Goal: Task Accomplishment & Management: Use online tool/utility

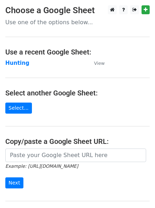
click at [19, 62] on strong "Hunting" at bounding box center [17, 63] width 24 height 6
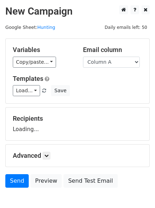
scroll to position [40, 0]
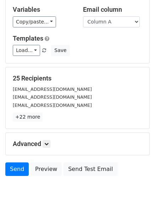
click at [46, 118] on p "+22 more" at bounding box center [78, 116] width 130 height 9
click at [45, 145] on link at bounding box center [47, 144] width 8 height 8
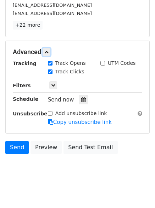
scroll to position [134, 0]
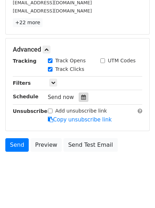
click at [84, 95] on div at bounding box center [84, 97] width 10 height 9
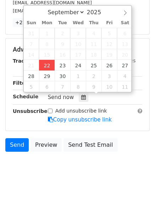
type input "2025-09-22 12:00"
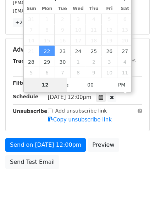
scroll to position [127, 0]
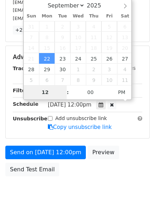
type input "4"
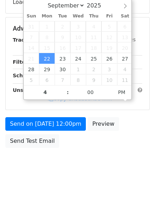
type input "2025-09-22 16:00"
click at [68, 175] on body "New Campaign Daily emails left: 50 Google Sheet: Hunting Variables Copy/paste..…" at bounding box center [77, 28] width 155 height 301
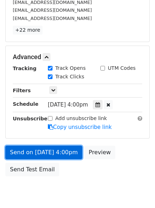
click at [52, 149] on link "Send on Sep 22 at 4:00pm" at bounding box center [43, 153] width 77 height 14
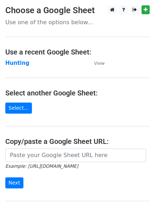
click at [16, 67] on td "Hunting" at bounding box center [46, 63] width 82 height 8
click at [16, 65] on strong "Hunting" at bounding box center [17, 63] width 24 height 6
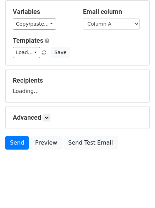
scroll to position [40, 0]
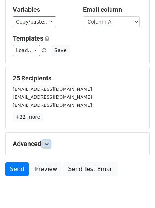
click at [51, 144] on link at bounding box center [47, 144] width 8 height 8
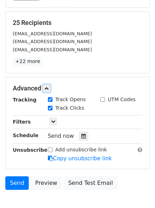
scroll to position [132, 0]
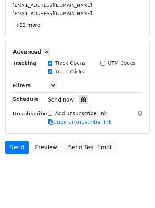
click at [82, 97] on icon at bounding box center [83, 99] width 5 height 5
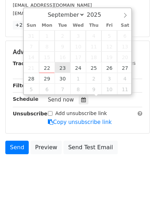
type input "2025-09-23 12:00"
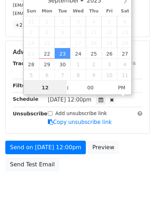
scroll to position [0, 0]
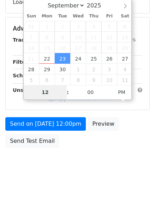
type input "5"
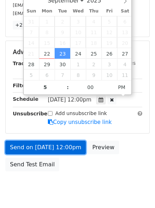
type input "2025-09-23 17:00"
click at [48, 152] on link "Send on Sep 23 at 12:00pm" at bounding box center [45, 148] width 81 height 14
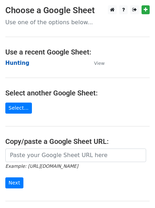
drag, startPoint x: 15, startPoint y: 69, endPoint x: 15, endPoint y: 63, distance: 5.7
click at [15, 64] on main "Choose a Google Sheet Use one of the options below... Use a recent Google Sheet…" at bounding box center [77, 115] width 155 height 221
click at [15, 63] on strong "Hunting" at bounding box center [17, 63] width 24 height 6
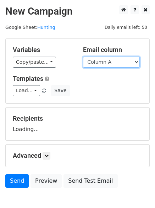
drag, startPoint x: 0, startPoint y: 0, endPoint x: 110, endPoint y: 65, distance: 127.5
click at [110, 65] on select "Column A Column B Column C Column D Column E Column F" at bounding box center [111, 62] width 57 height 11
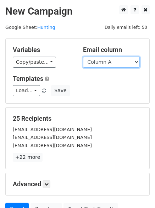
select select "Column C"
click at [83, 57] on select "Column A Column B Column C Column D Column E Column F" at bounding box center [111, 62] width 57 height 11
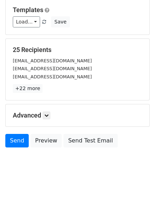
click at [42, 115] on h5 "Advanced" at bounding box center [78, 115] width 130 height 8
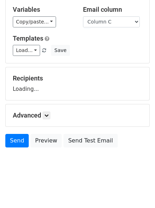
click at [44, 116] on h5 "Advanced" at bounding box center [78, 115] width 130 height 8
click at [49, 118] on link at bounding box center [47, 115] width 8 height 8
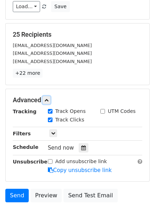
scroll to position [104, 0]
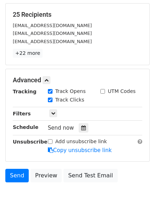
click at [83, 133] on div "Tracking Track Opens UTM Codes Track Clicks Filters Only include spreadsheet ro…" at bounding box center [78, 121] width 130 height 67
click at [81, 130] on icon at bounding box center [83, 127] width 5 height 5
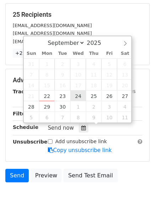
type input "[DATE] 12:00"
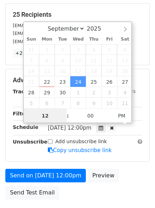
scroll to position [0, 0]
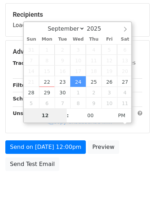
type input "6"
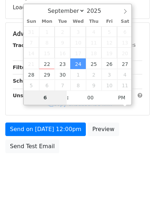
scroll to position [127, 0]
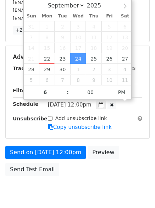
type input "2025-09-24 18:00"
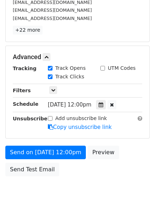
click at [47, 144] on form "Variables Copy/paste... {{Column A}} {{Column B}} {{Column C}} {{Column D}} {{C…" at bounding box center [77, 45] width 145 height 268
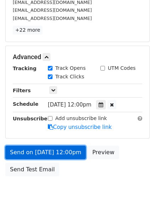
click at [44, 150] on link "Send on Sep 24 at 12:00pm" at bounding box center [45, 153] width 81 height 14
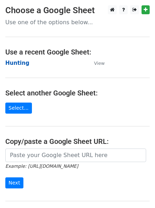
click at [13, 63] on strong "Hunting" at bounding box center [17, 63] width 24 height 6
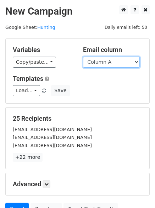
click at [103, 65] on select "Column A Column B Column C Column D Column E Column F" at bounding box center [111, 62] width 57 height 11
click at [83, 57] on select "Column A Column B Column C Column D Column E Column F" at bounding box center [111, 62] width 57 height 11
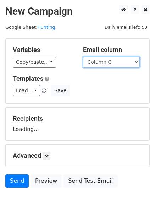
click at [97, 62] on select "Column A Column B Column C Column D Column E Column F" at bounding box center [111, 62] width 57 height 11
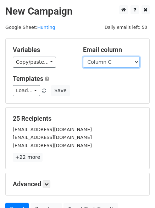
select select "Column D"
click at [83, 57] on select "Column A Column B Column C Column D Column E Column F" at bounding box center [111, 62] width 57 height 11
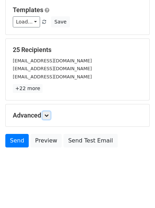
drag, startPoint x: 46, startPoint y: 117, endPoint x: 52, endPoint y: 121, distance: 7.2
click at [46, 117] on link at bounding box center [47, 115] width 8 height 8
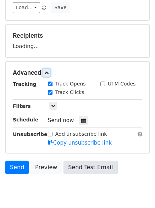
scroll to position [104, 0]
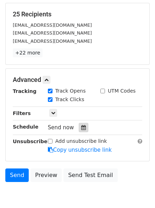
click at [81, 129] on icon at bounding box center [83, 127] width 5 height 5
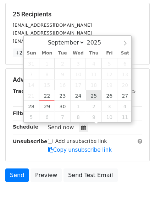
type input "2025-09-25 12:00"
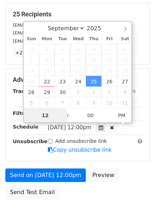
scroll to position [0, 0]
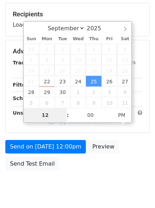
type input "7"
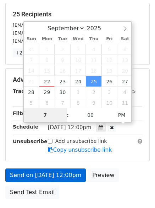
scroll to position [155, 0]
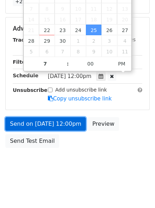
type input "2025-09-25 19:00"
click at [42, 121] on link "Send on Sep 25 at 12:00pm" at bounding box center [45, 124] width 81 height 14
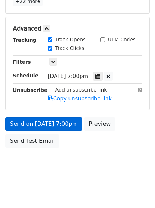
scroll to position [127, 0]
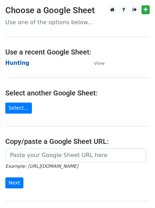
click at [14, 63] on strong "Hunting" at bounding box center [17, 63] width 24 height 6
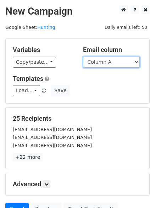
click at [114, 60] on select "Column A Column B Column C Column D Column E Column F" at bounding box center [111, 62] width 57 height 11
select select "Column E"
click at [83, 57] on select "Column A Column B Column C Column D Column E Column F" at bounding box center [111, 62] width 57 height 11
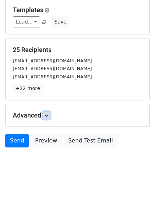
click at [49, 113] on icon at bounding box center [46, 115] width 4 height 4
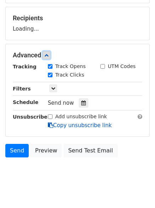
scroll to position [104, 0]
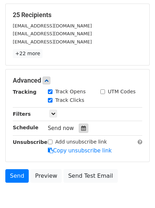
click at [81, 131] on div at bounding box center [84, 127] width 10 height 9
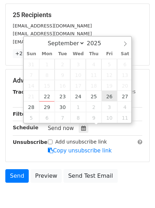
type input "2025-09-26 12:00"
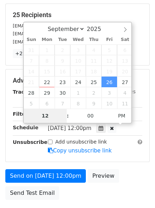
type input "8"
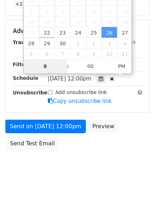
scroll to position [155, 0]
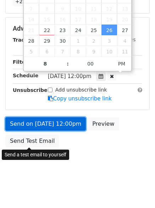
type input "2025-09-26 20:00"
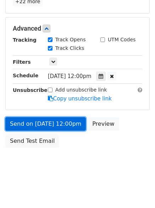
click at [39, 126] on link "Send on Sep 26 at 12:00pm" at bounding box center [45, 124] width 81 height 14
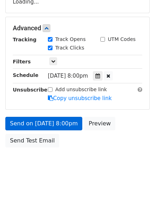
scroll to position [127, 0]
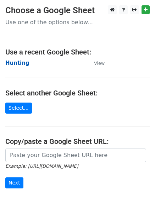
click at [16, 62] on strong "Hunting" at bounding box center [17, 63] width 24 height 6
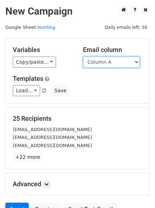
drag, startPoint x: 109, startPoint y: 61, endPoint x: 110, endPoint y: 65, distance: 4.5
click at [109, 61] on select "Column A Column B Column C Column D Column E Column F" at bounding box center [111, 62] width 57 height 11
click at [83, 57] on select "Column A Column B Column C Column D Column E Column F" at bounding box center [111, 62] width 57 height 11
click at [96, 65] on select "Column A Column B Column C Column D Column E Column F" at bounding box center [111, 62] width 57 height 11
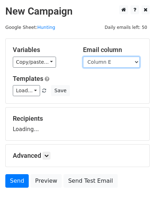
select select "Column F"
click at [83, 57] on select "Column A Column B Column C Column D Column E Column F" at bounding box center [111, 62] width 57 height 11
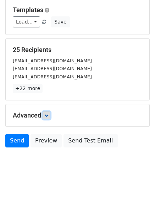
click at [49, 116] on icon at bounding box center [46, 115] width 4 height 4
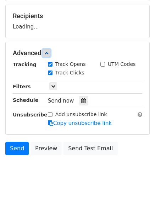
scroll to position [103, 0]
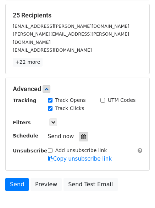
click at [79, 133] on div at bounding box center [84, 136] width 10 height 9
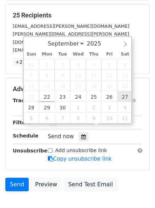
type input "[DATE] 12:00"
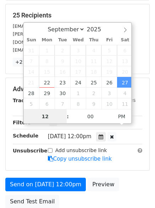
scroll to position [0, 0]
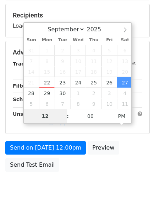
type input "9"
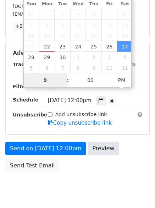
scroll to position [155, 0]
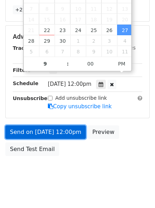
type input "[DATE] 21:00"
click at [58, 125] on link "Send on [DATE] 12:00pm" at bounding box center [45, 132] width 81 height 14
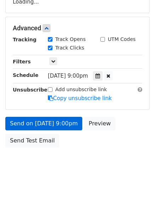
scroll to position [127, 0]
